Goal: Task Accomplishment & Management: Manage account settings

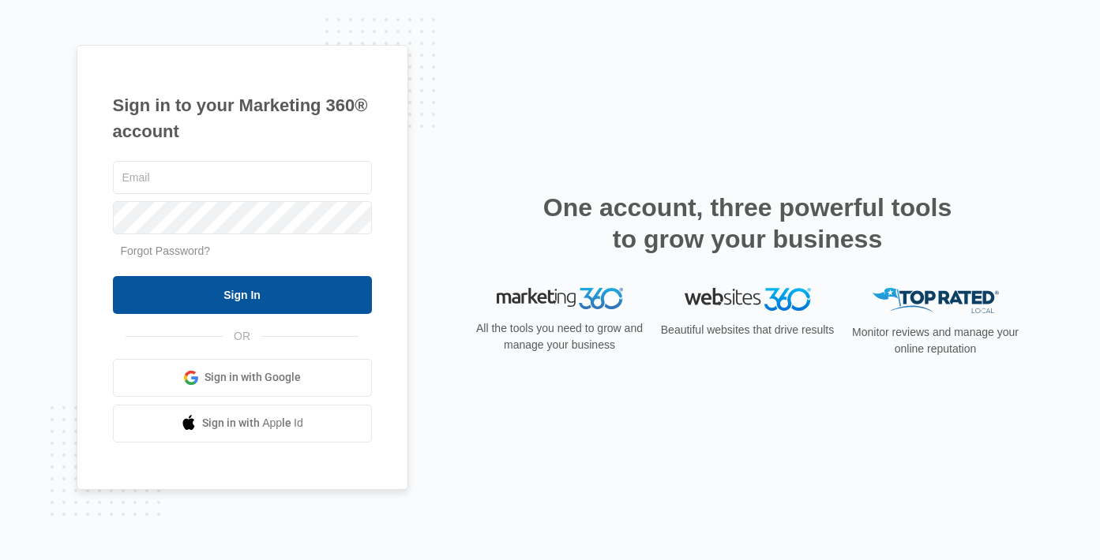
type input "[EMAIL_ADDRESS][DOMAIN_NAME]"
click at [294, 295] on input "Sign In" at bounding box center [242, 295] width 259 height 38
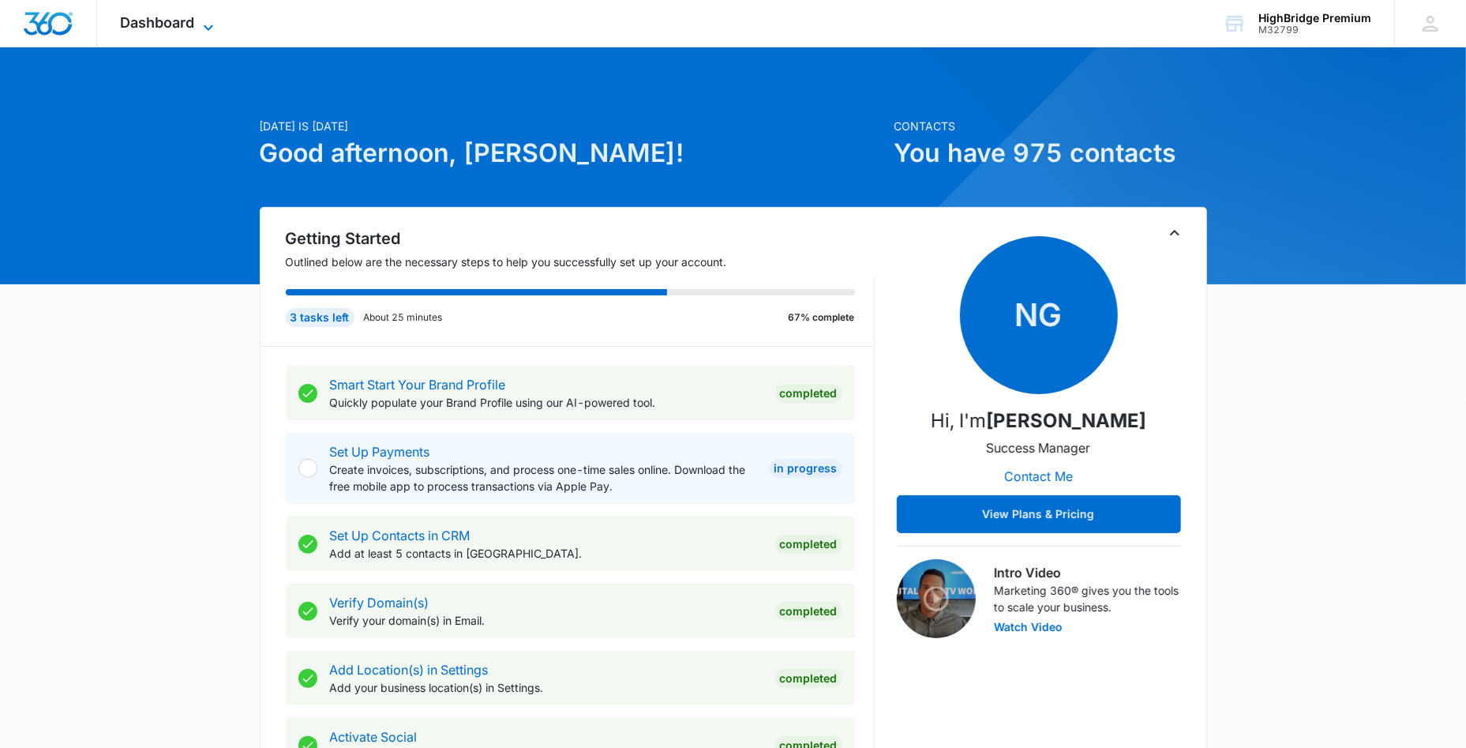
click at [181, 24] on span "Dashboard" at bounding box center [158, 22] width 74 height 17
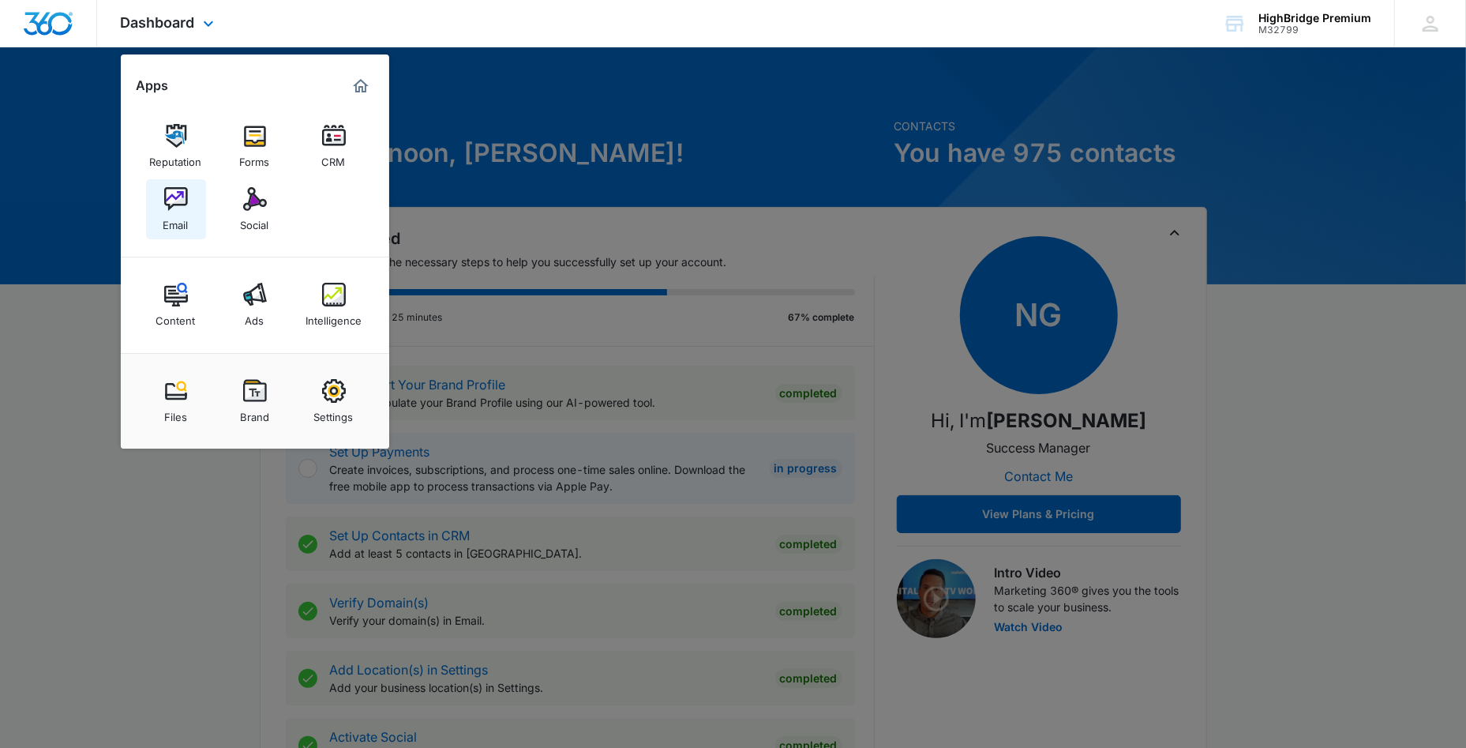
click at [167, 203] on img at bounding box center [176, 199] width 24 height 24
